Goal: Transaction & Acquisition: Purchase product/service

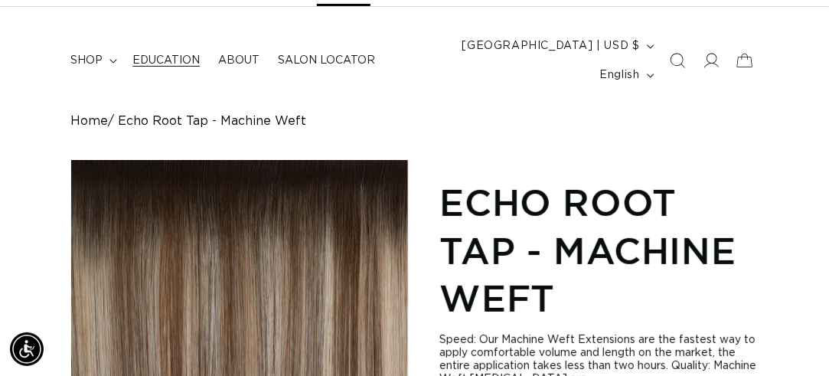
scroll to position [0, 720]
click at [96, 54] on span "shop" at bounding box center [86, 61] width 32 height 14
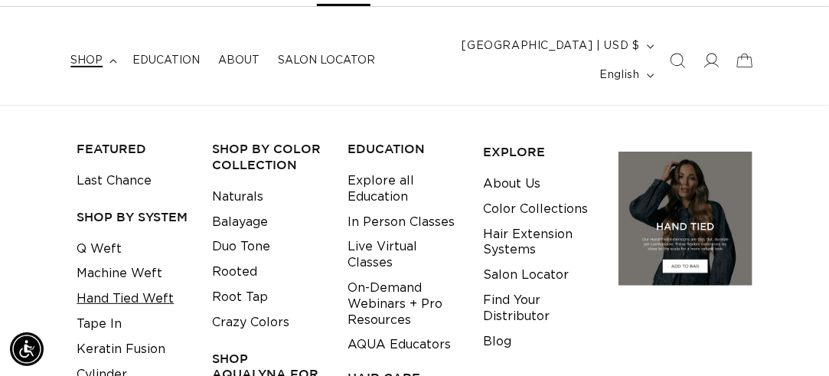
scroll to position [0, 1440]
click at [127, 286] on link "Hand Tied Weft" at bounding box center [125, 298] width 97 height 25
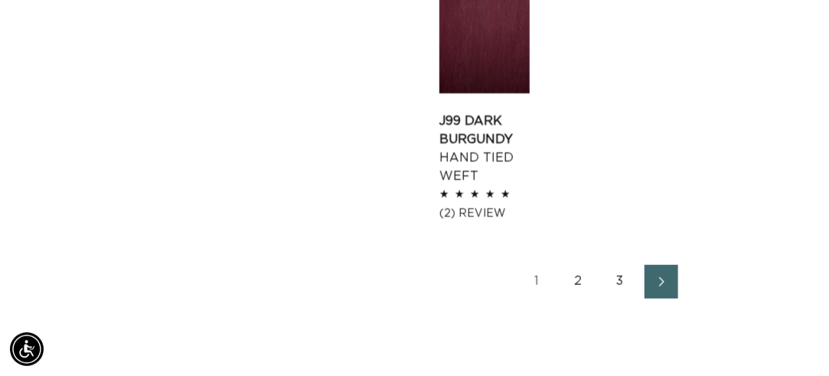
scroll to position [2143, 0]
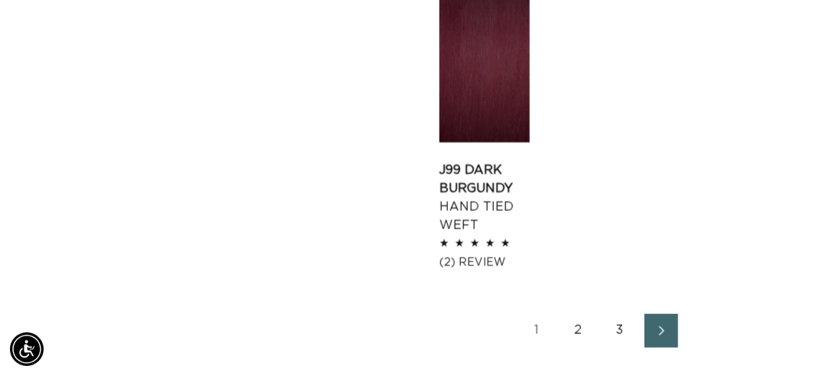
click at [618, 314] on link "3" at bounding box center [620, 331] width 34 height 34
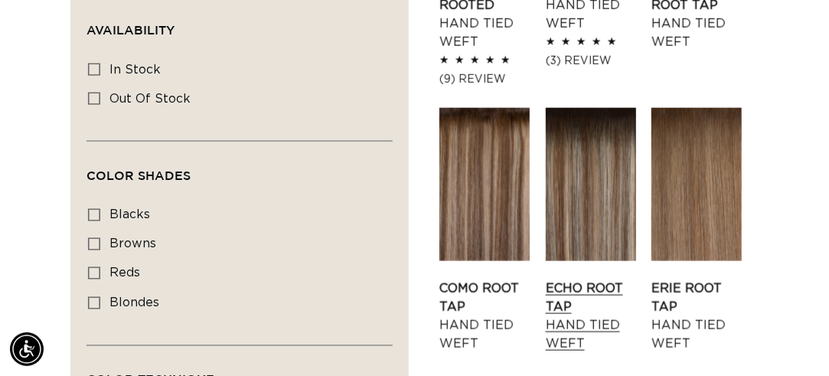
scroll to position [0, 720]
click at [583, 279] on link "Echo Root Tap Hand Tied Weft" at bounding box center [591, 315] width 90 height 73
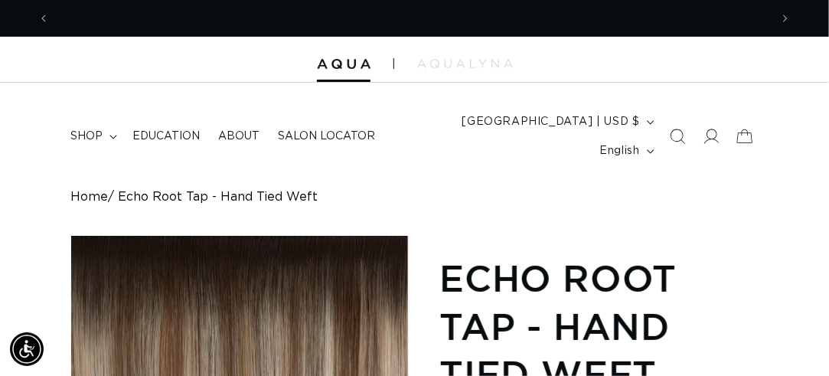
scroll to position [0, 720]
